Goal: Information Seeking & Learning: Learn about a topic

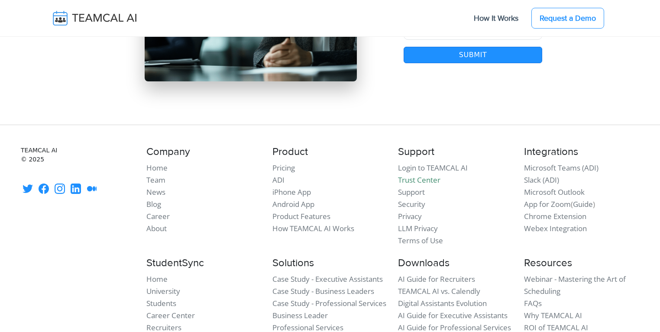
scroll to position [7573, 0]
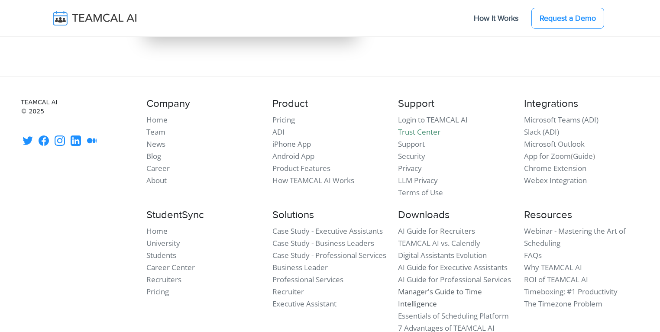
click at [428, 287] on link "Manager's Guide to Time Intelligence" at bounding box center [440, 298] width 84 height 22
click at [457, 287] on link "Manager's Guide to Time Intelligence" at bounding box center [440, 298] width 84 height 22
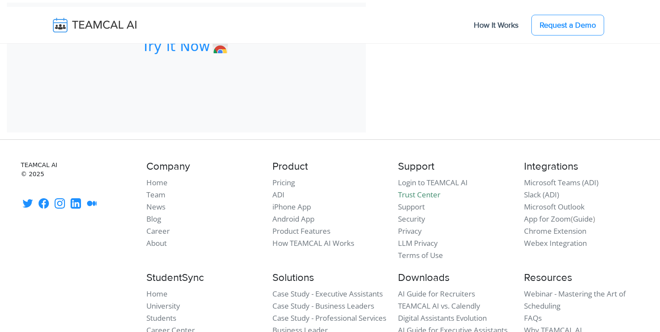
scroll to position [3068, 0]
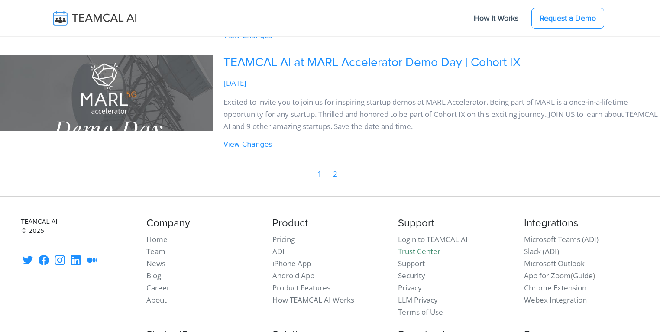
scroll to position [748, 0]
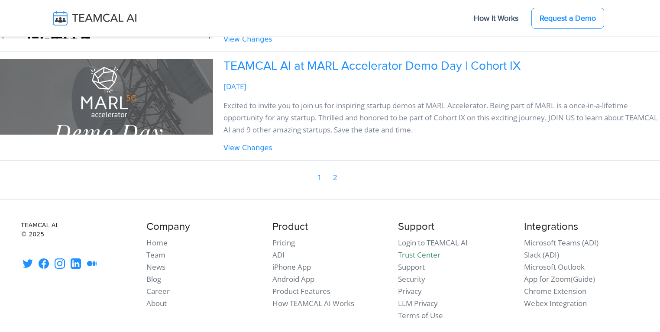
click at [335, 184] on link "2" at bounding box center [335, 177] width 5 height 13
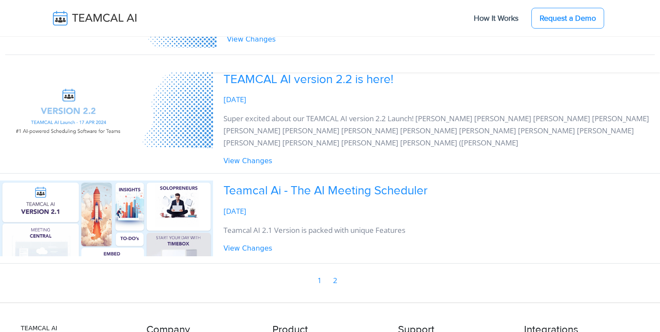
scroll to position [457, 0]
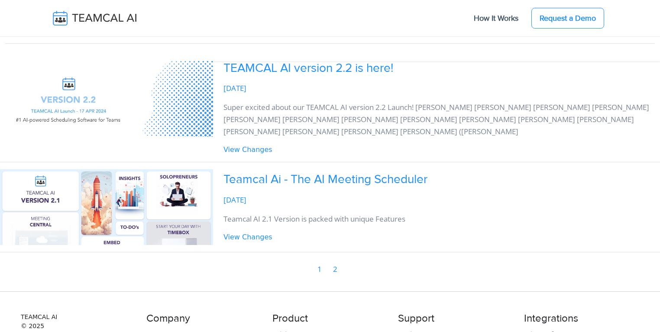
click at [319, 270] on link "1" at bounding box center [319, 269] width 5 height 13
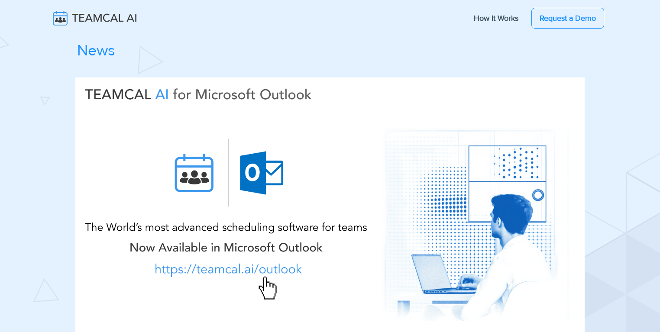
scroll to position [208, 0]
